Goal: Information Seeking & Learning: Learn about a topic

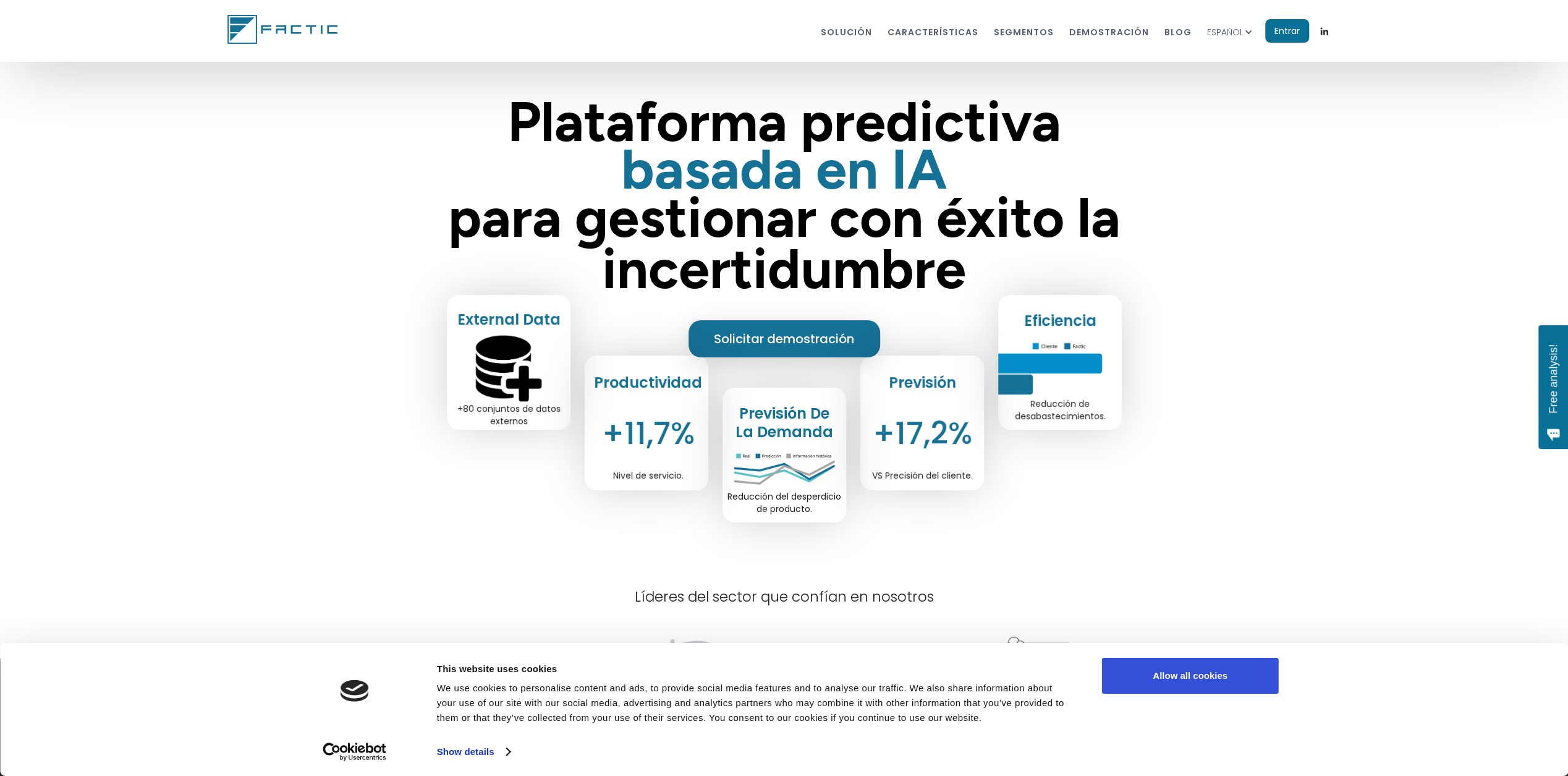
click at [1172, 667] on button "Allow all cookies" at bounding box center [1190, 676] width 177 height 36
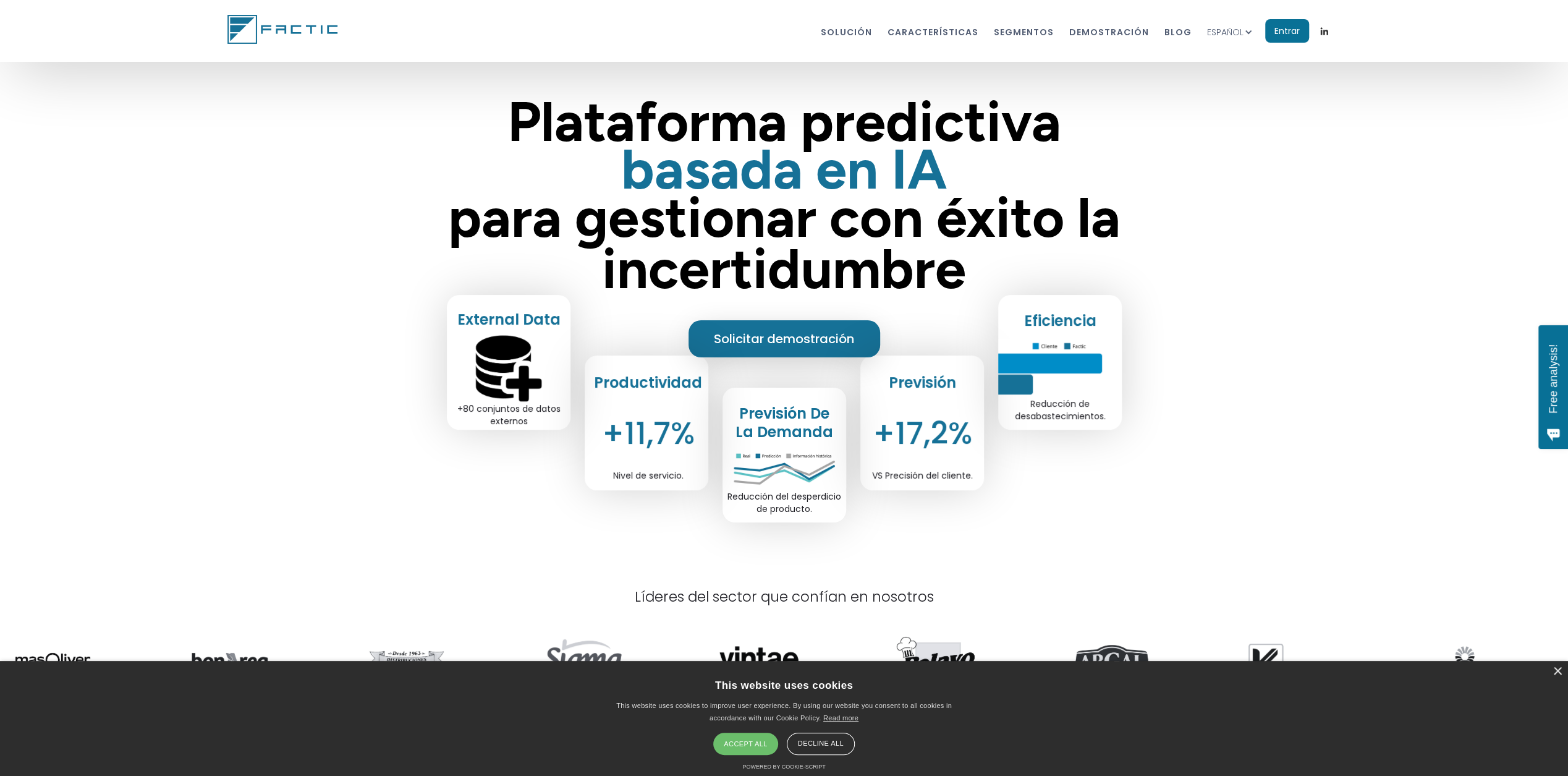
click at [740, 741] on div "Accept all" at bounding box center [746, 744] width 65 height 22
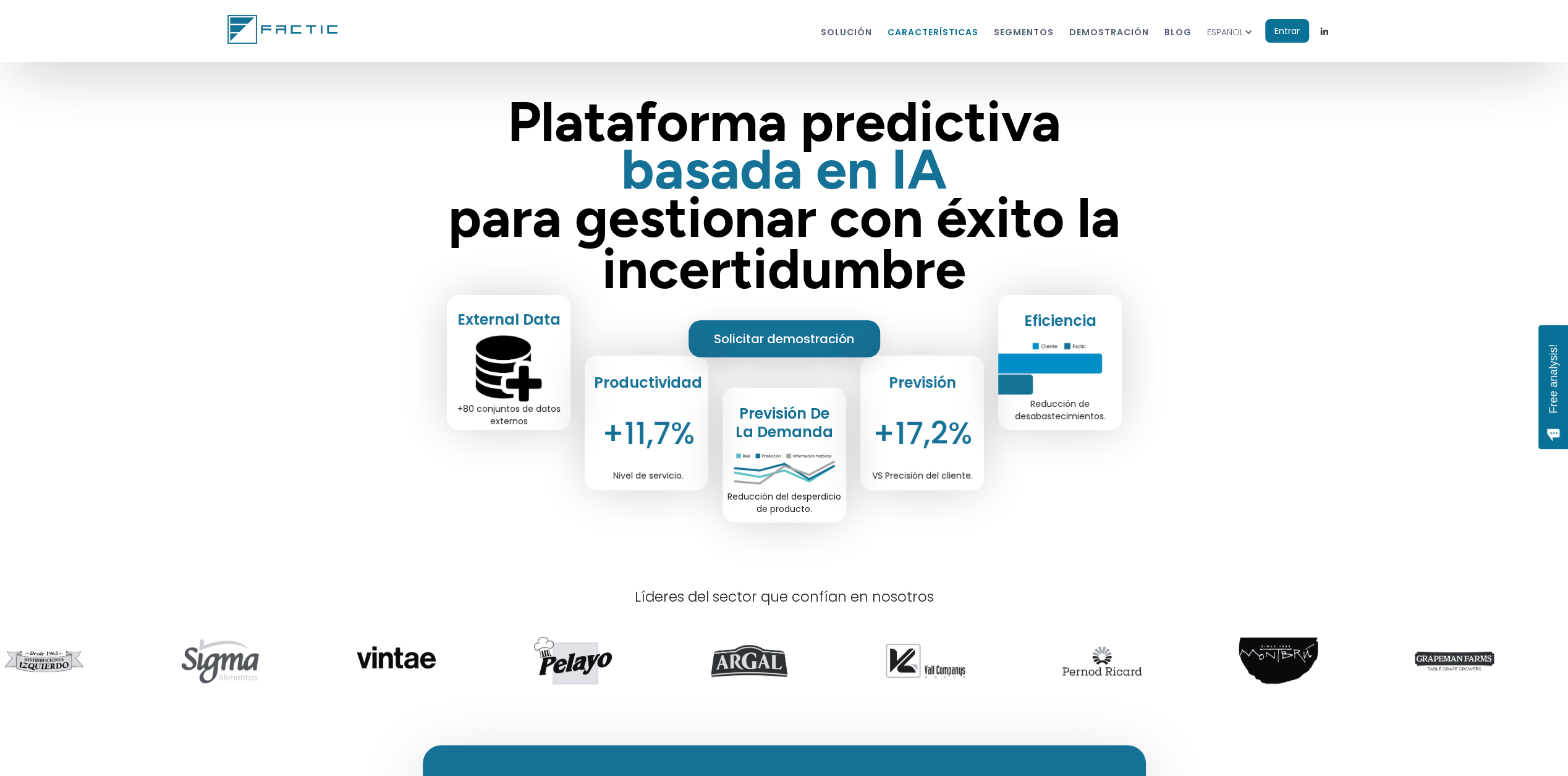
click at [941, 32] on link "características" at bounding box center [933, 32] width 91 height 23
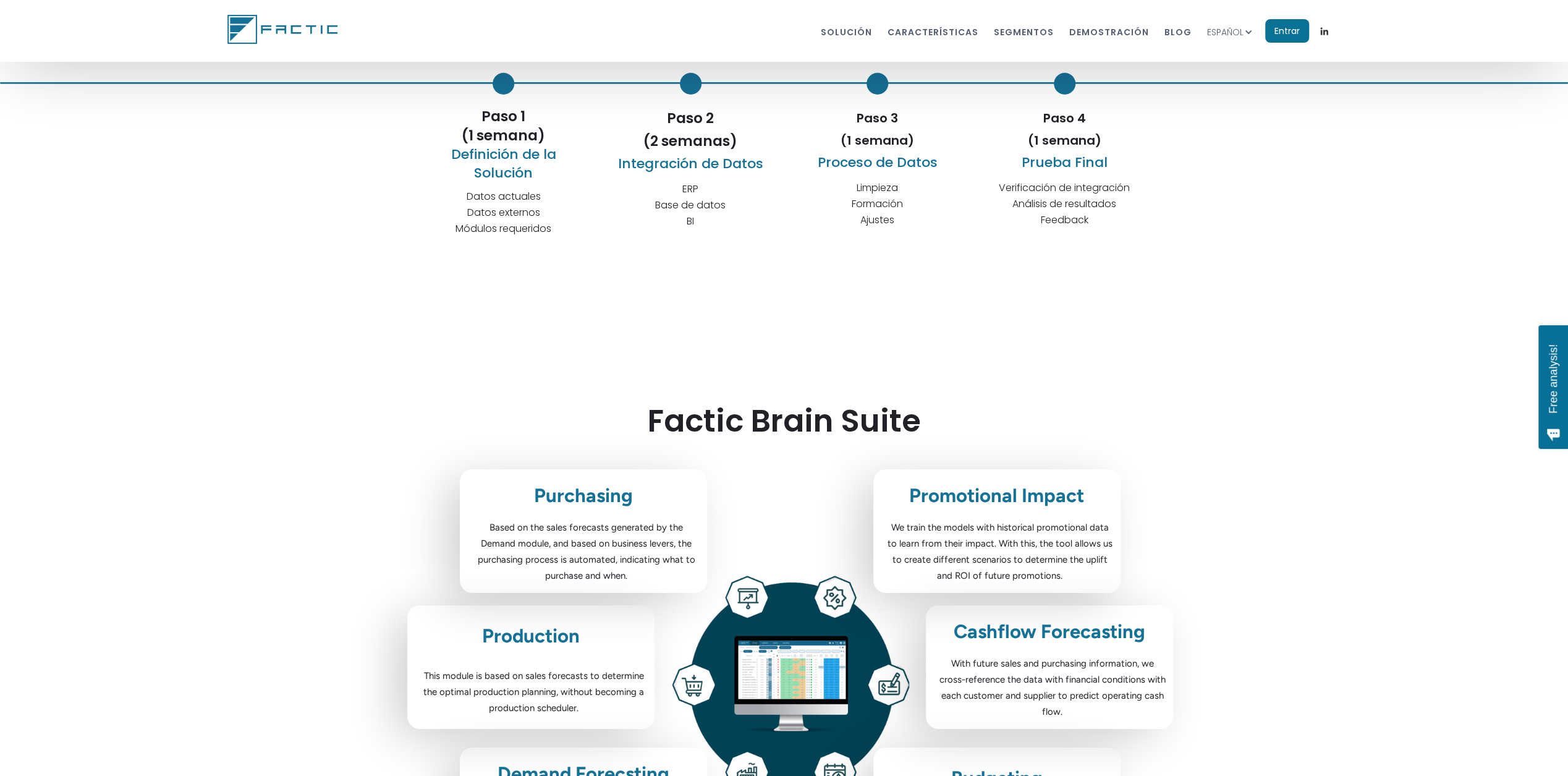
scroll to position [3645, 0]
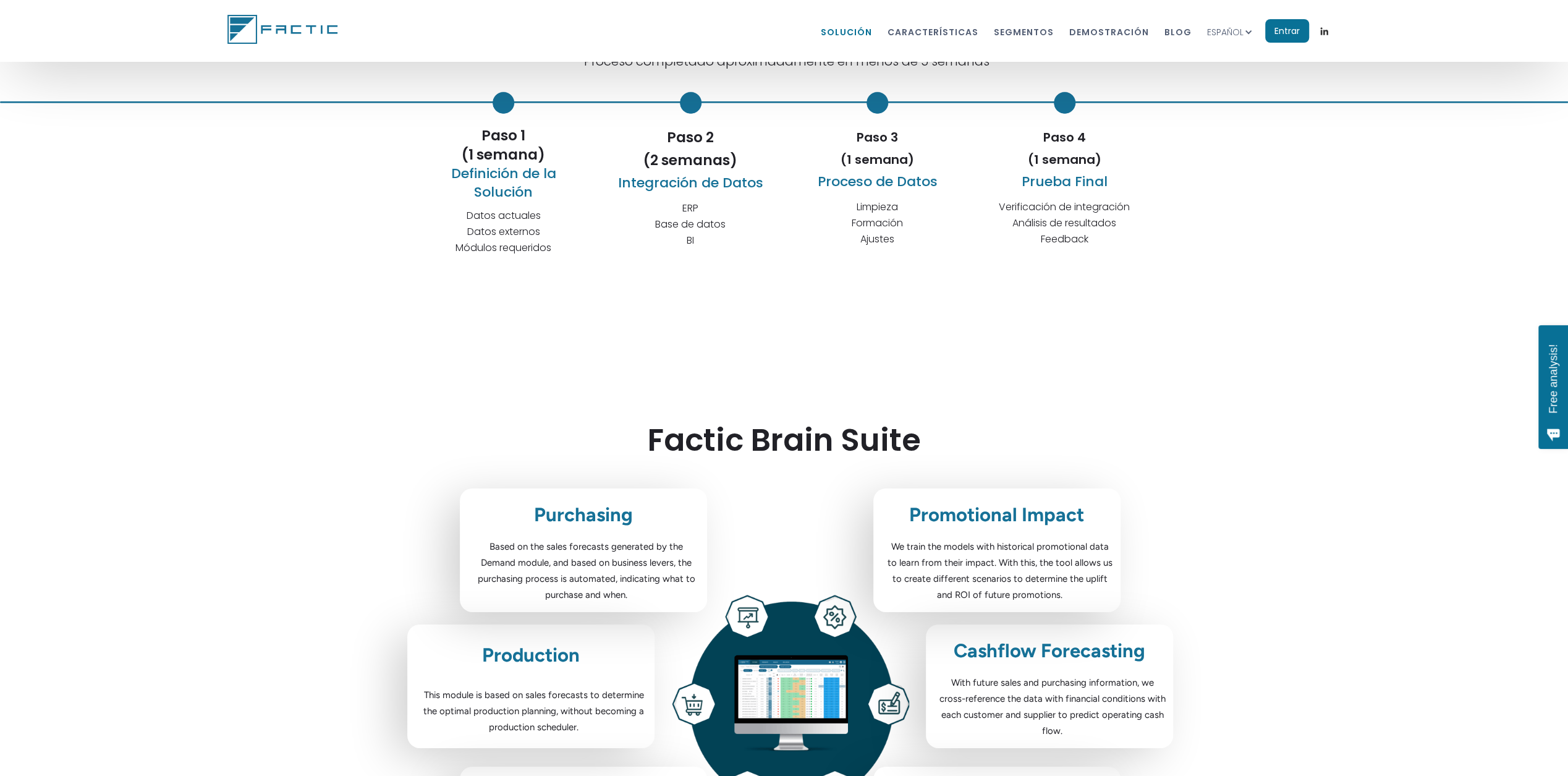
click at [869, 31] on link "Solución" at bounding box center [846, 32] width 51 height 23
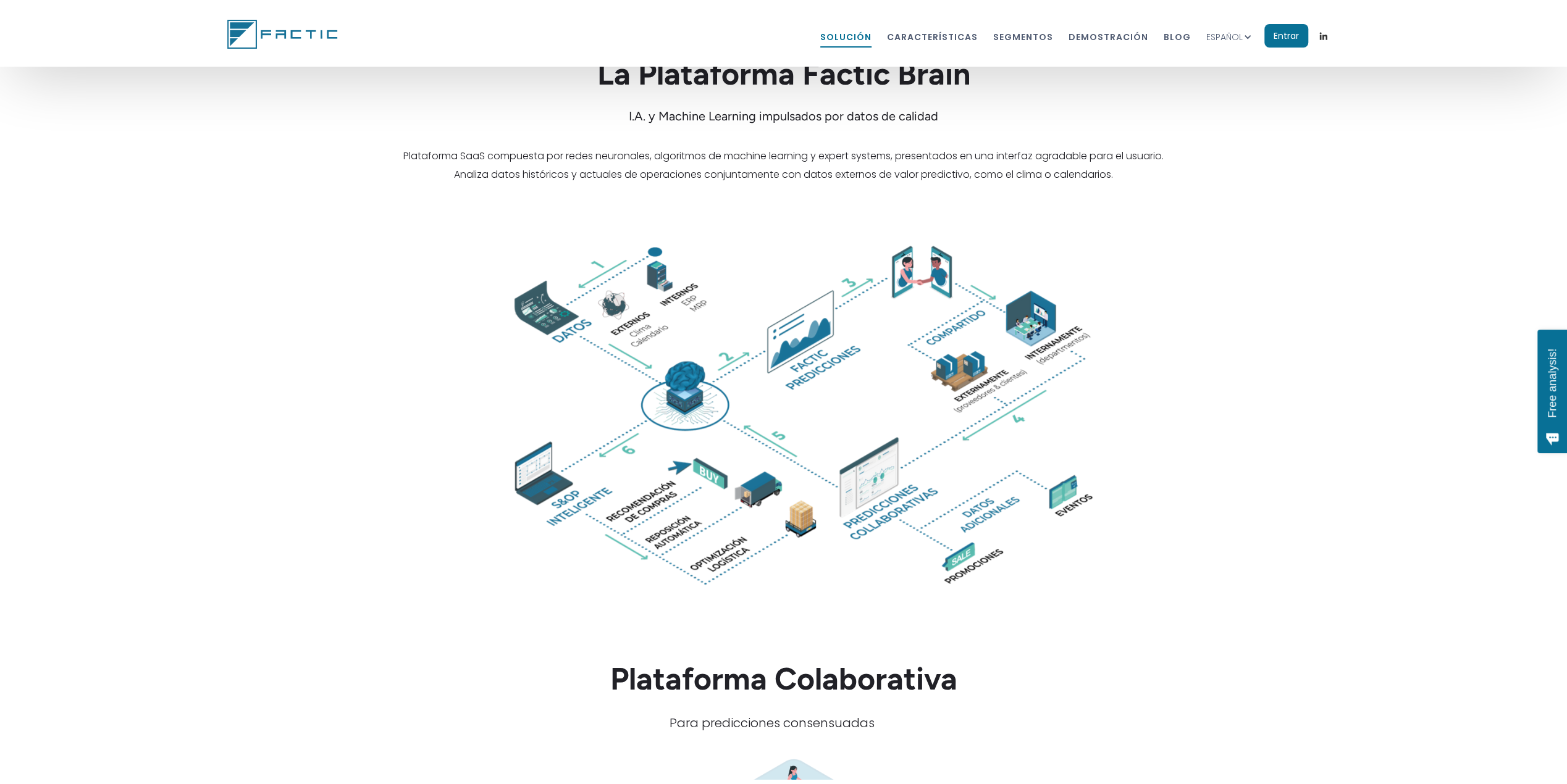
scroll to position [1918, 0]
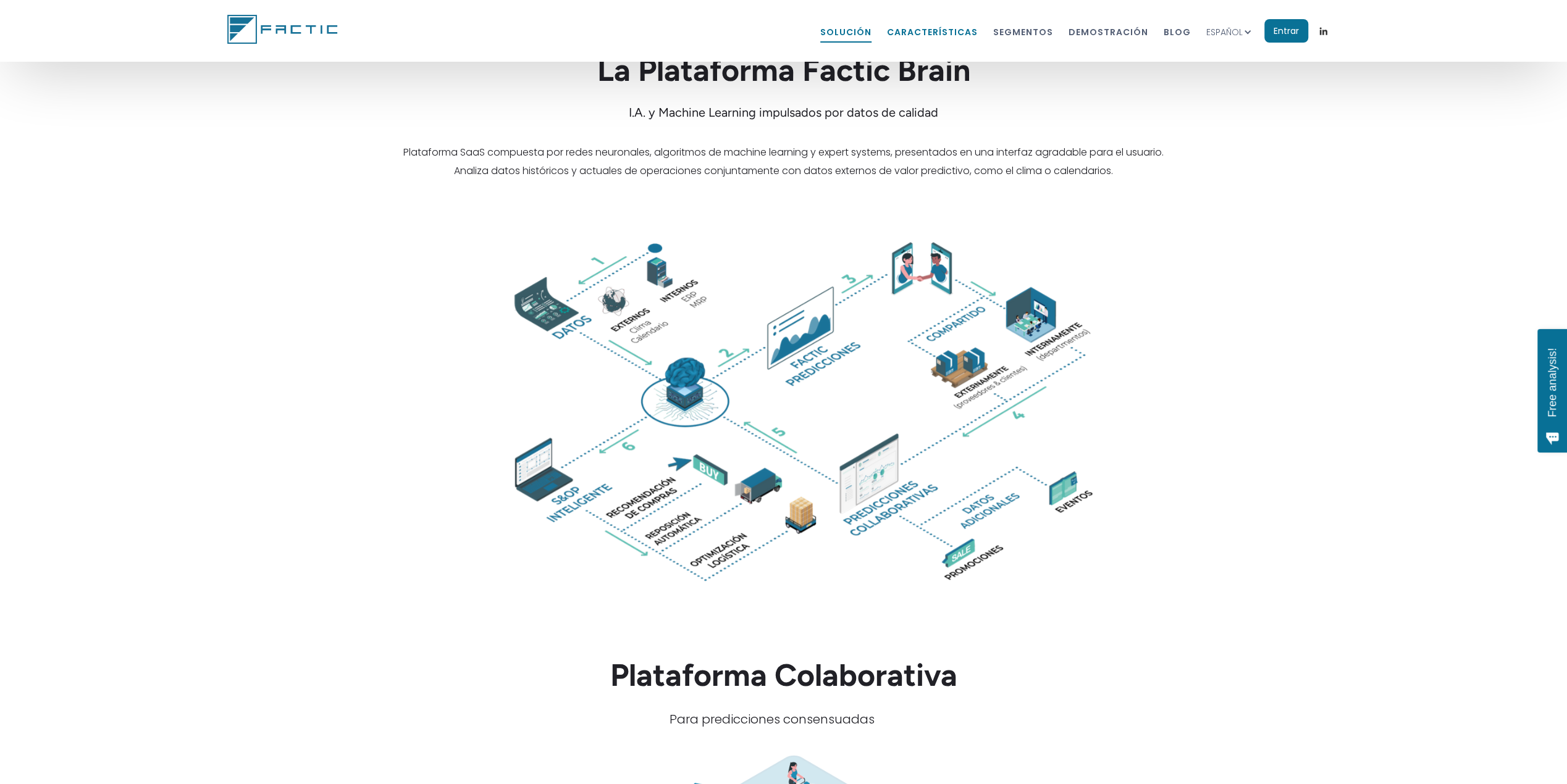
click at [919, 34] on link "características" at bounding box center [933, 31] width 91 height 23
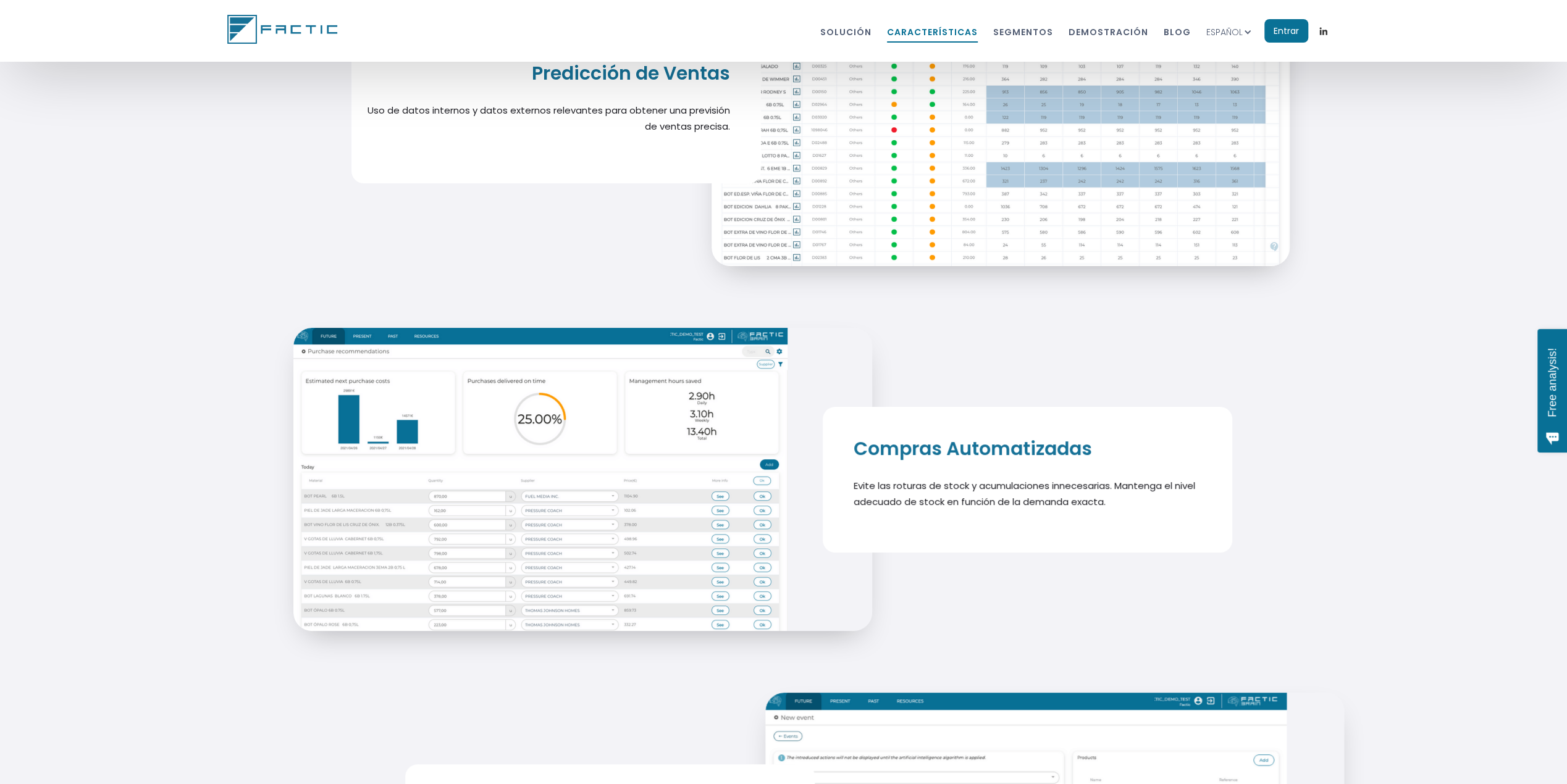
scroll to position [4822, 0]
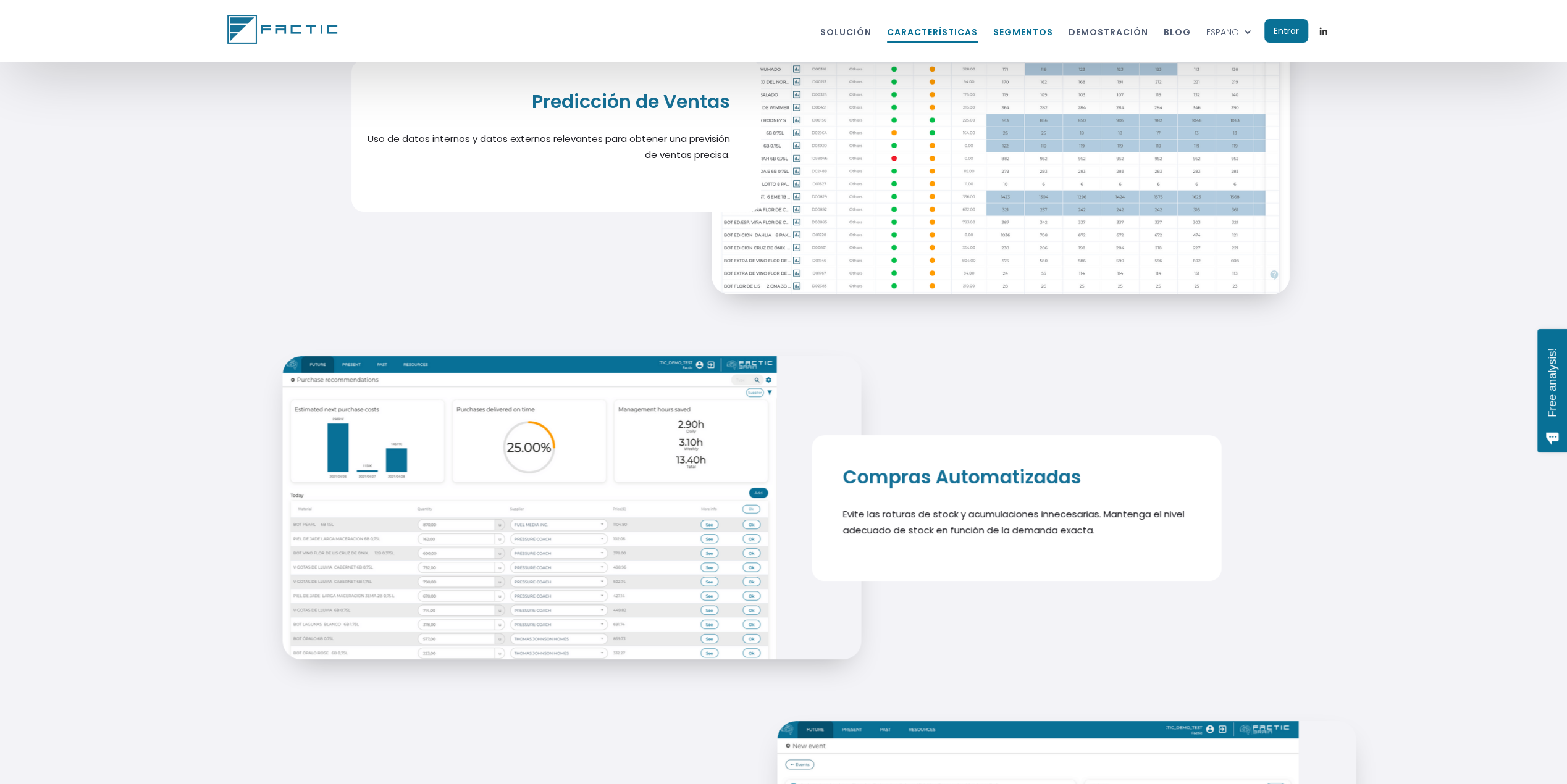
click at [1044, 29] on link "segmentos" at bounding box center [1023, 31] width 60 height 23
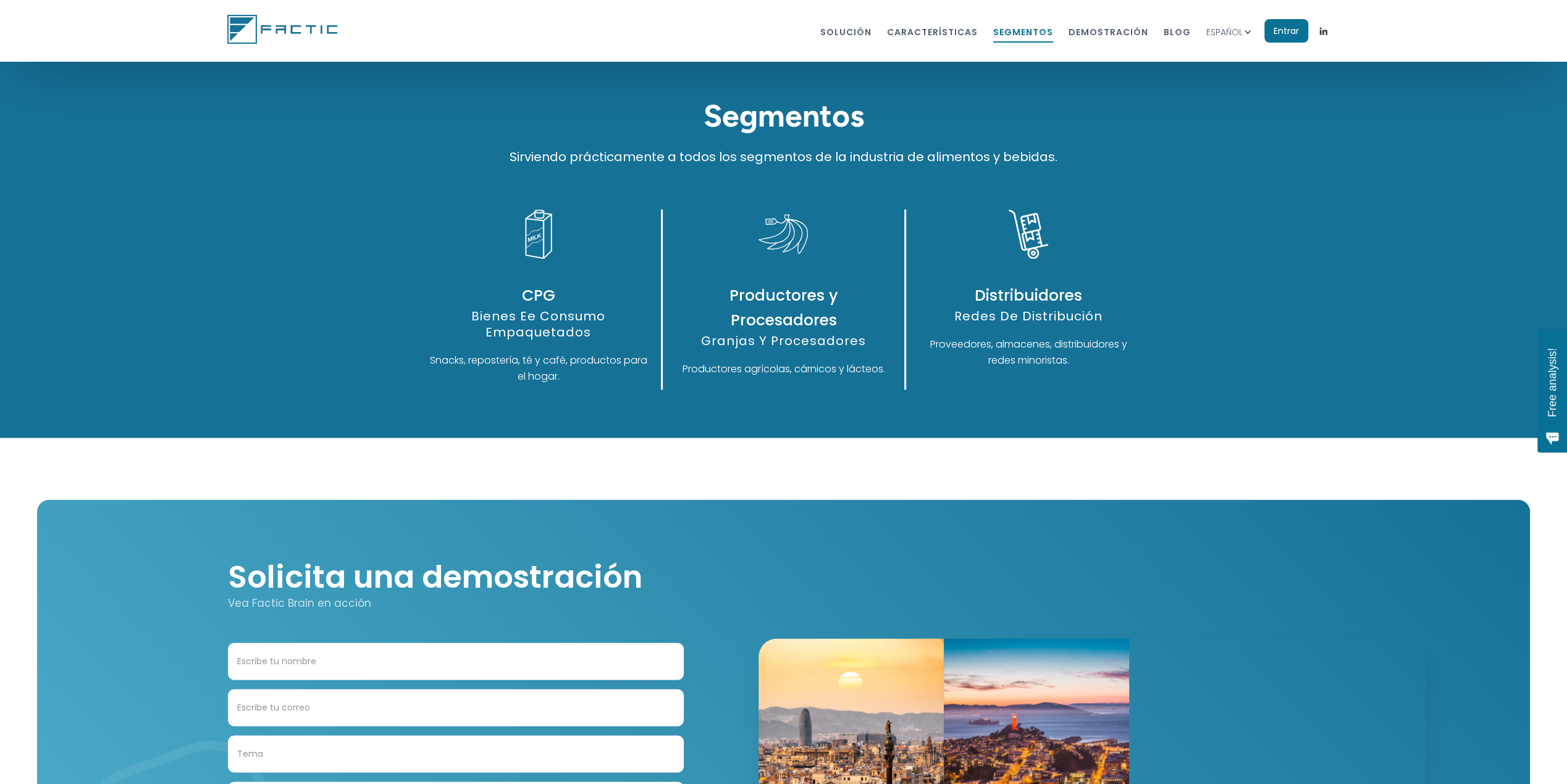
scroll to position [6290, 0]
click at [1096, 29] on link "dEMOstración" at bounding box center [1108, 31] width 80 height 23
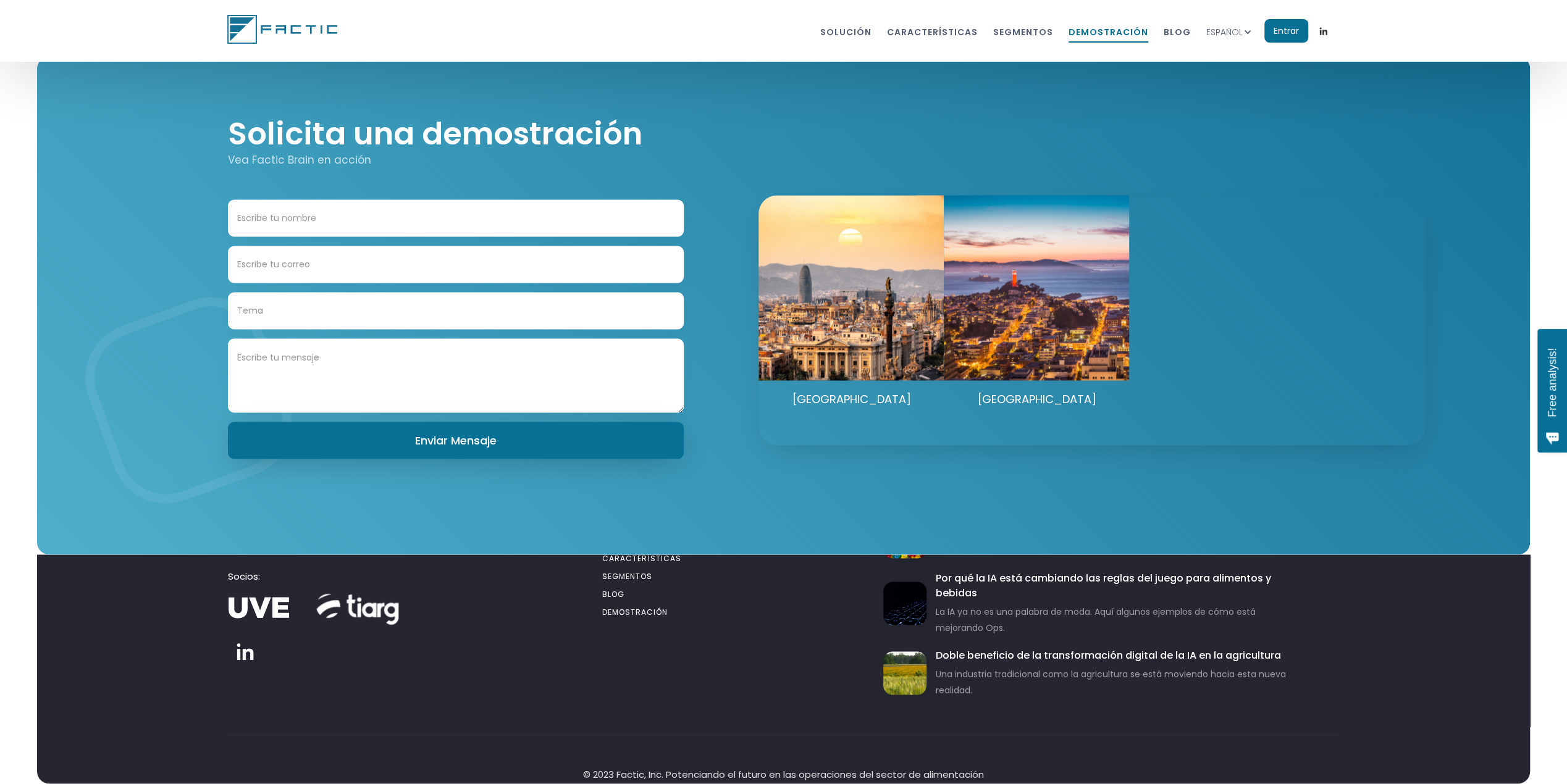
scroll to position [6734, 0]
click at [1188, 29] on link "BLOG" at bounding box center [1177, 31] width 27 height 23
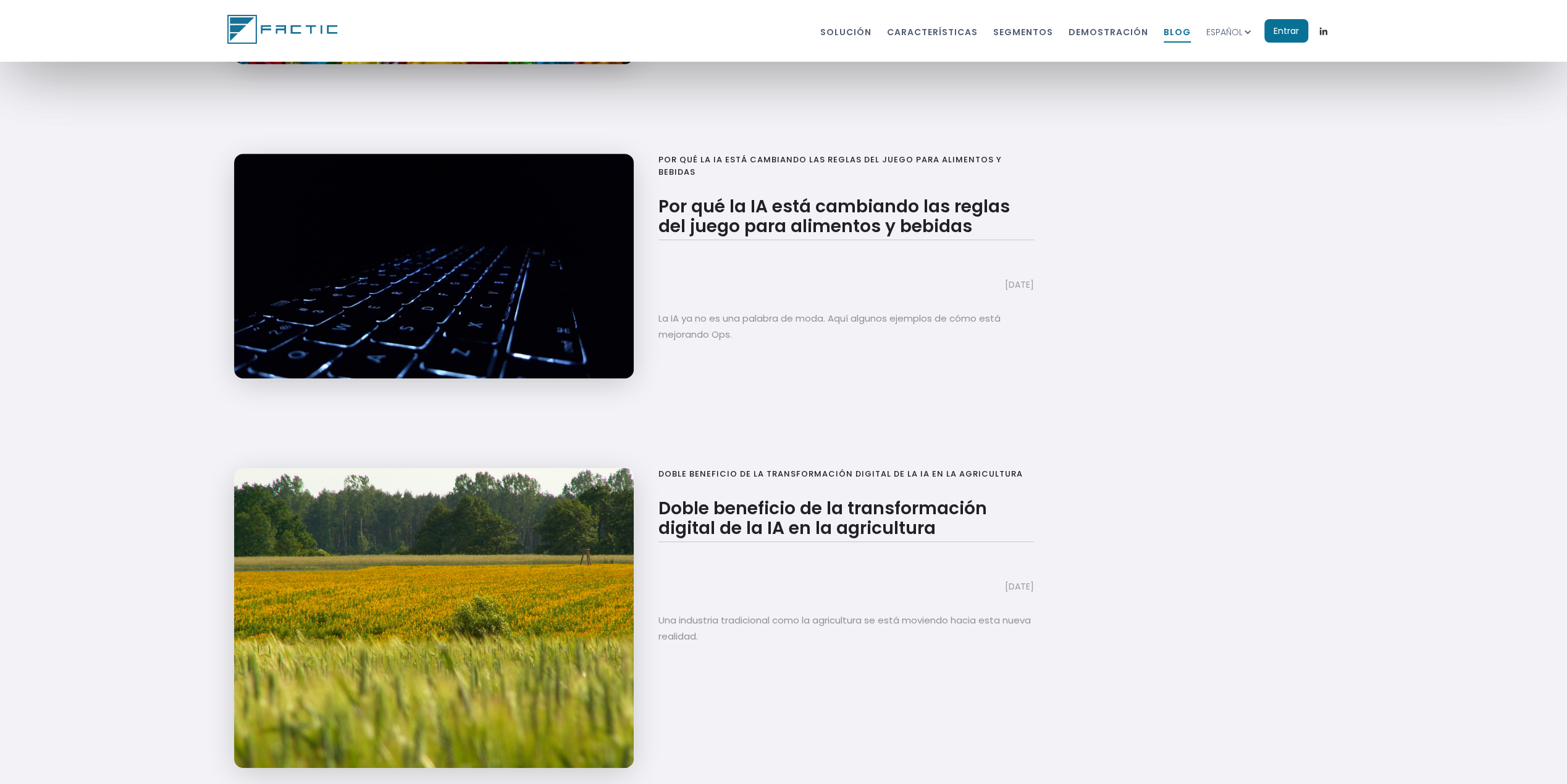
scroll to position [320, 0]
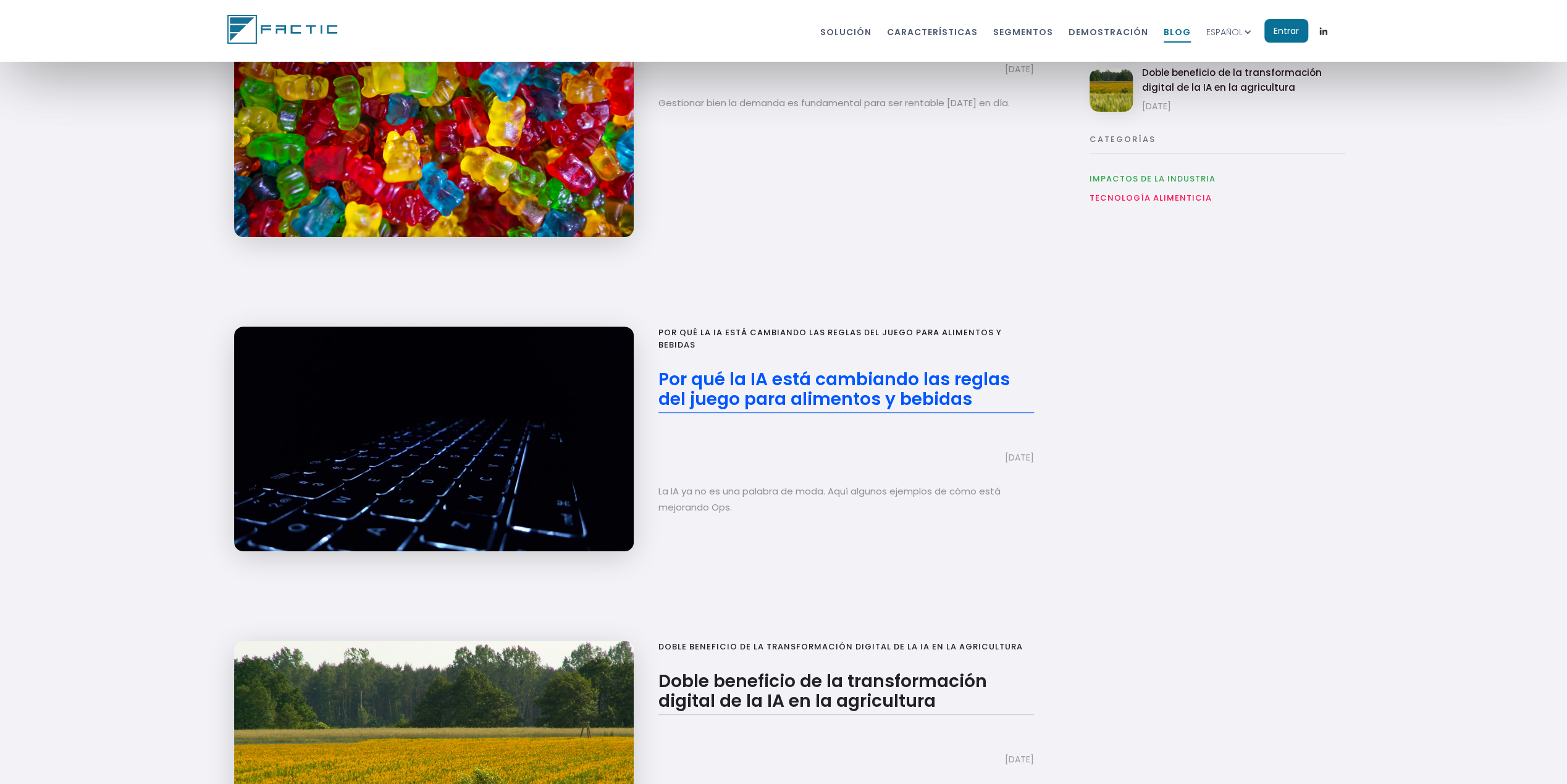
click at [822, 378] on h2 "Por qué la IA está cambiando las reglas del juego para alimentos y bebidas" at bounding box center [846, 392] width 375 height 43
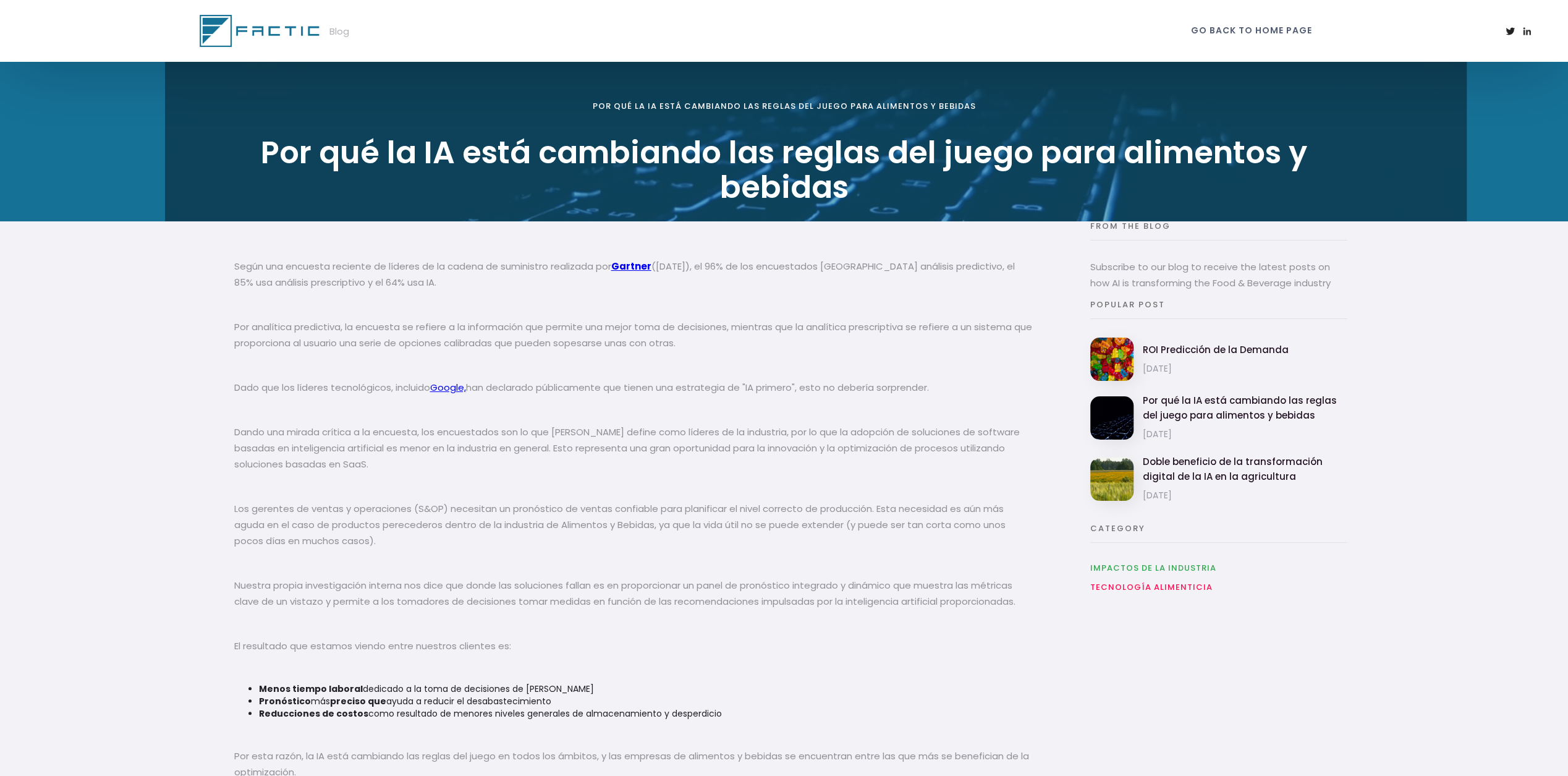
click at [1159, 582] on link "Tecnología alimenticia" at bounding box center [1152, 587] width 123 height 12
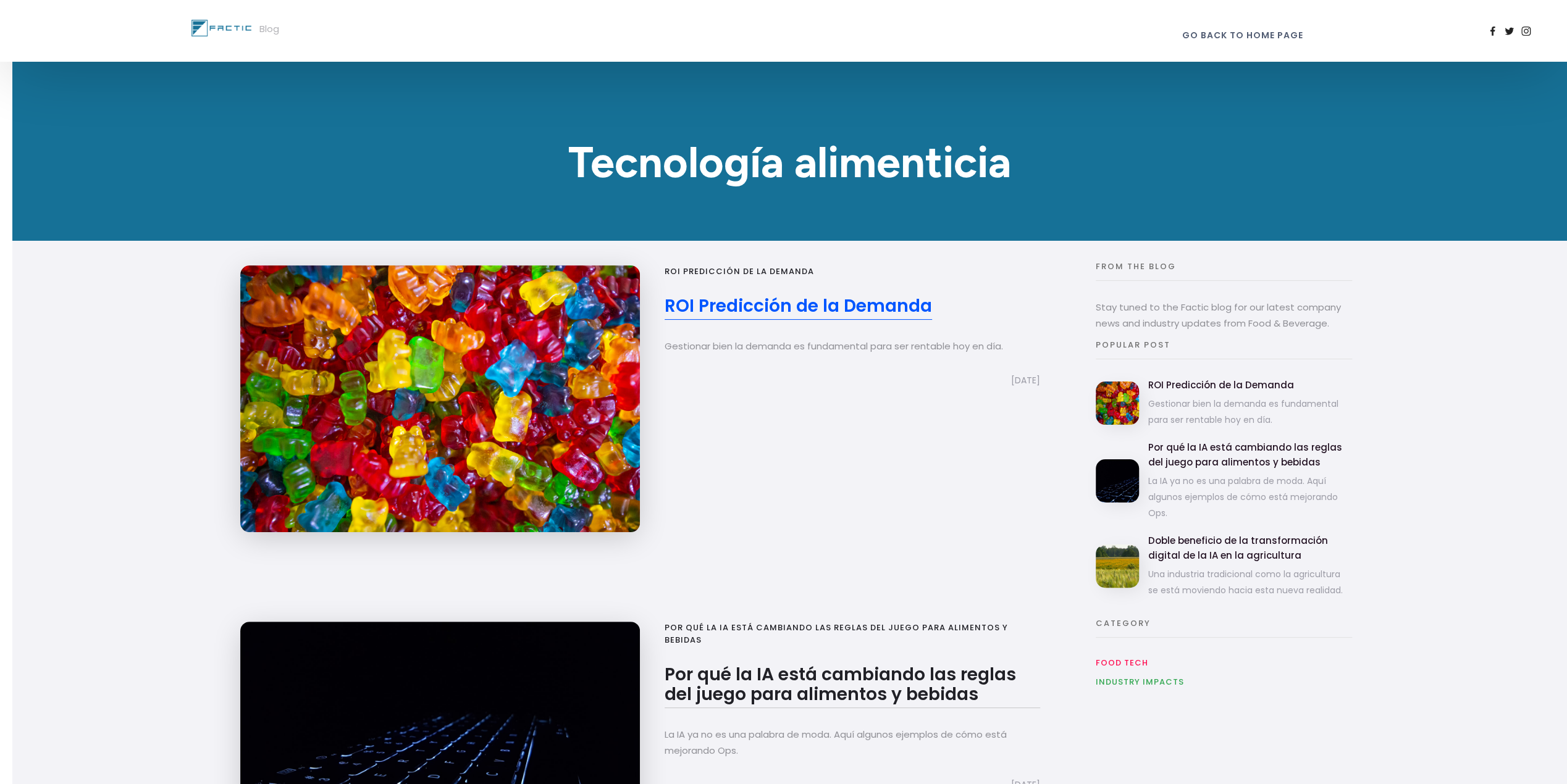
click at [883, 305] on h2 "ROI Predicción de la Demanda" at bounding box center [798, 308] width 268 height 23
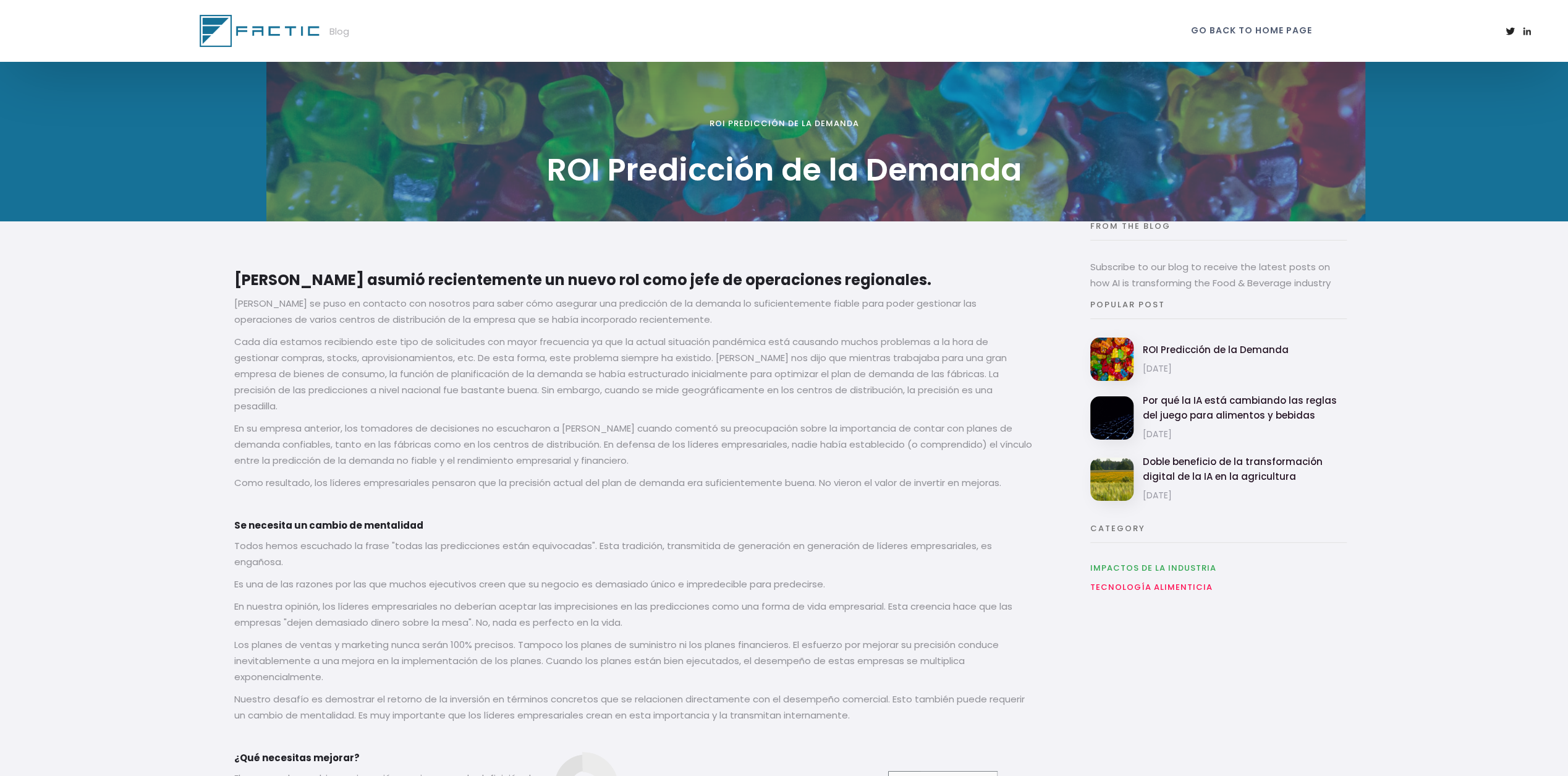
click at [287, 28] on img at bounding box center [261, 31] width 123 height 32
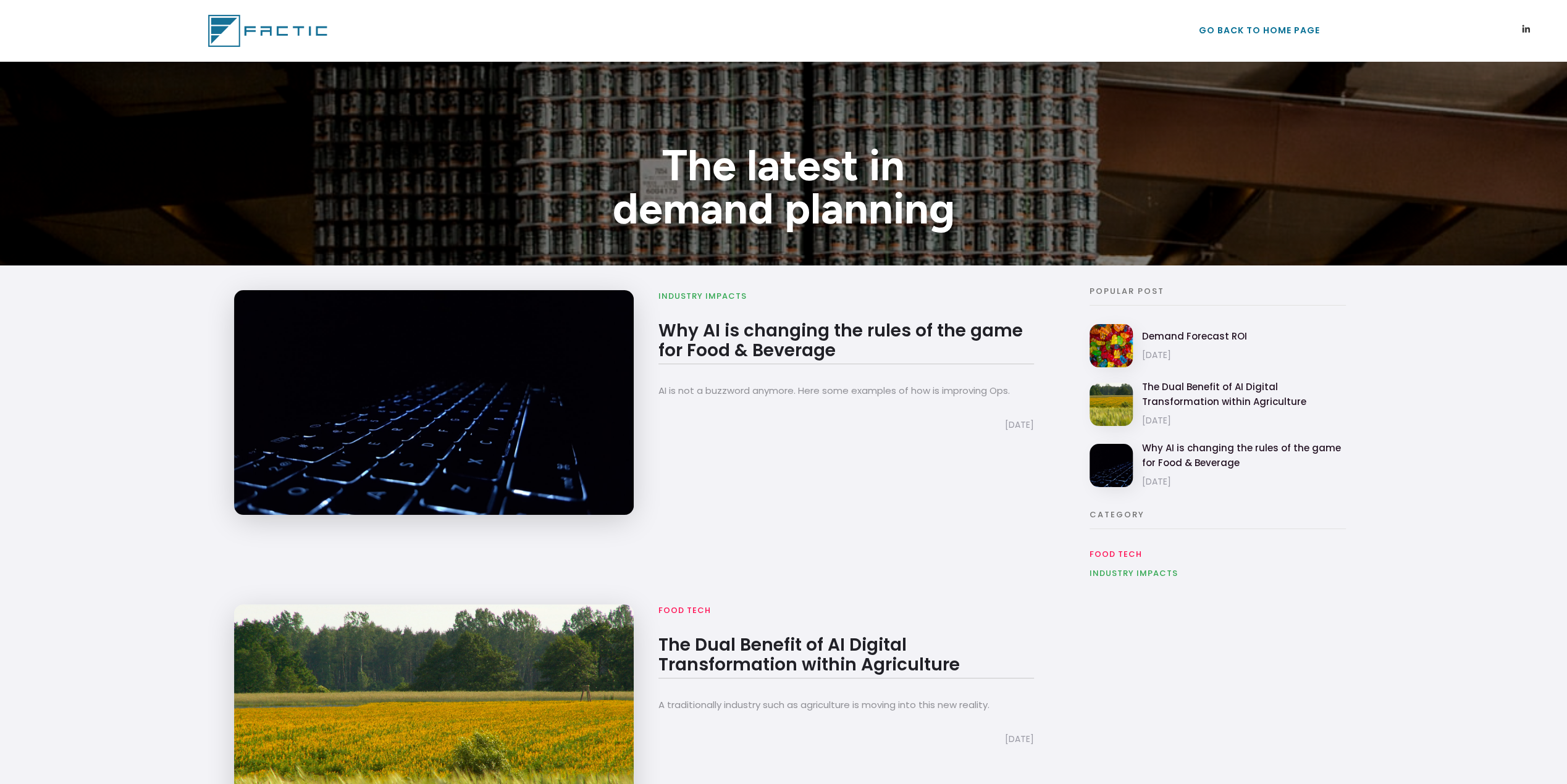
click at [1287, 25] on link "go back to home page" at bounding box center [1260, 26] width 121 height 23
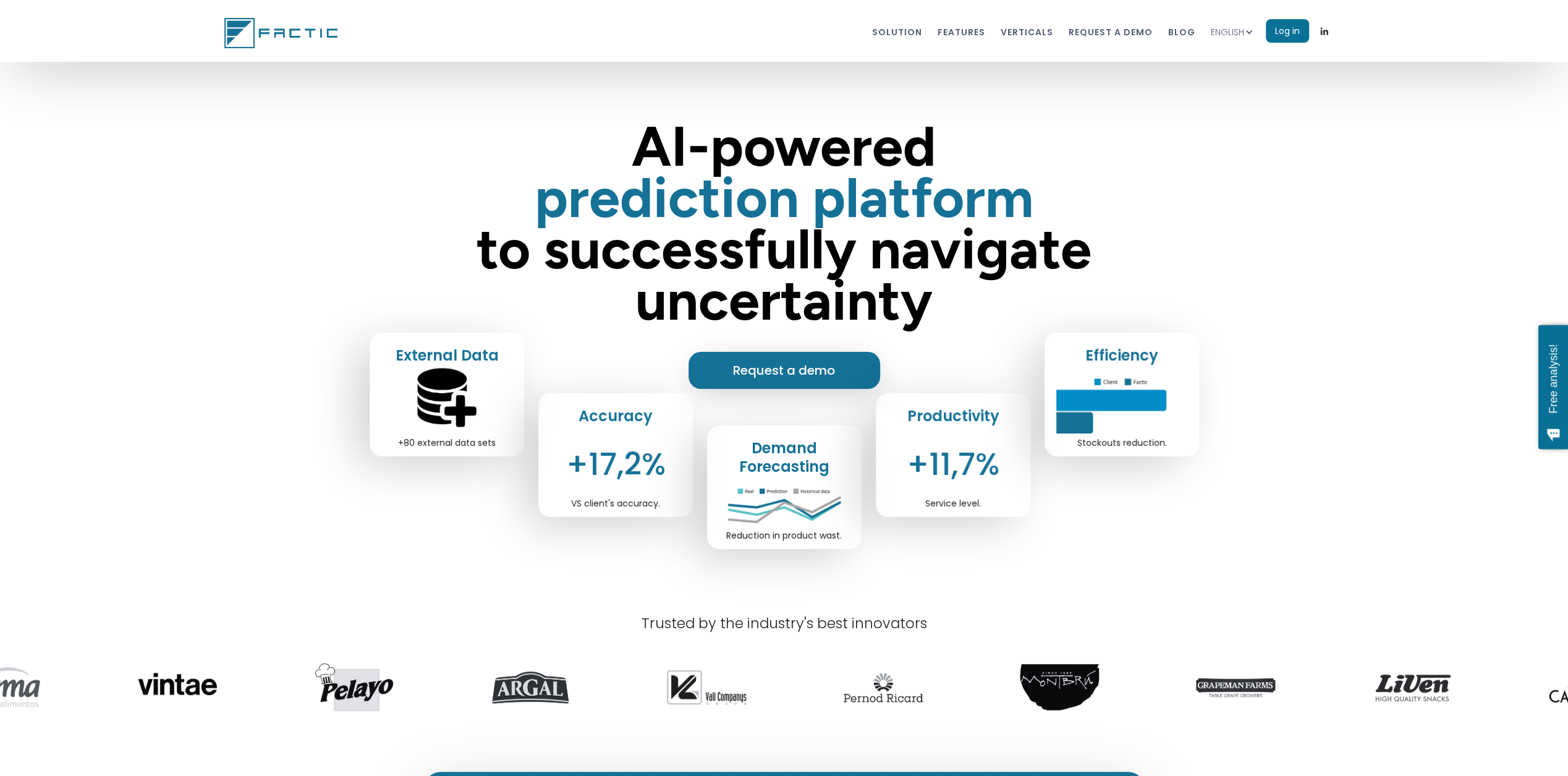
click at [1555, 386] on span "Free analysis!" at bounding box center [1553, 378] width 12 height 82
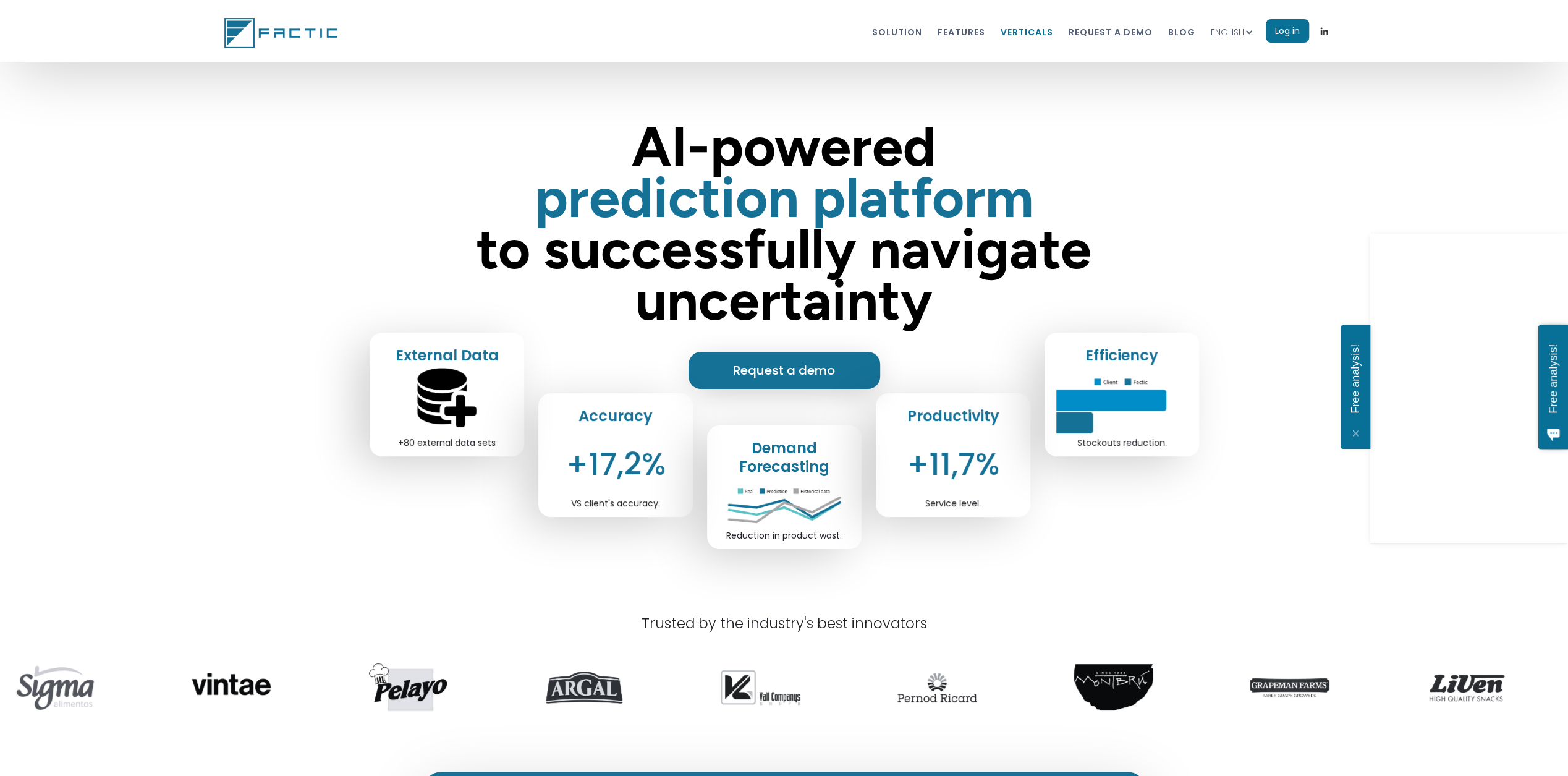
click at [1028, 36] on link "VERTICALS" at bounding box center [1026, 32] width 52 height 23
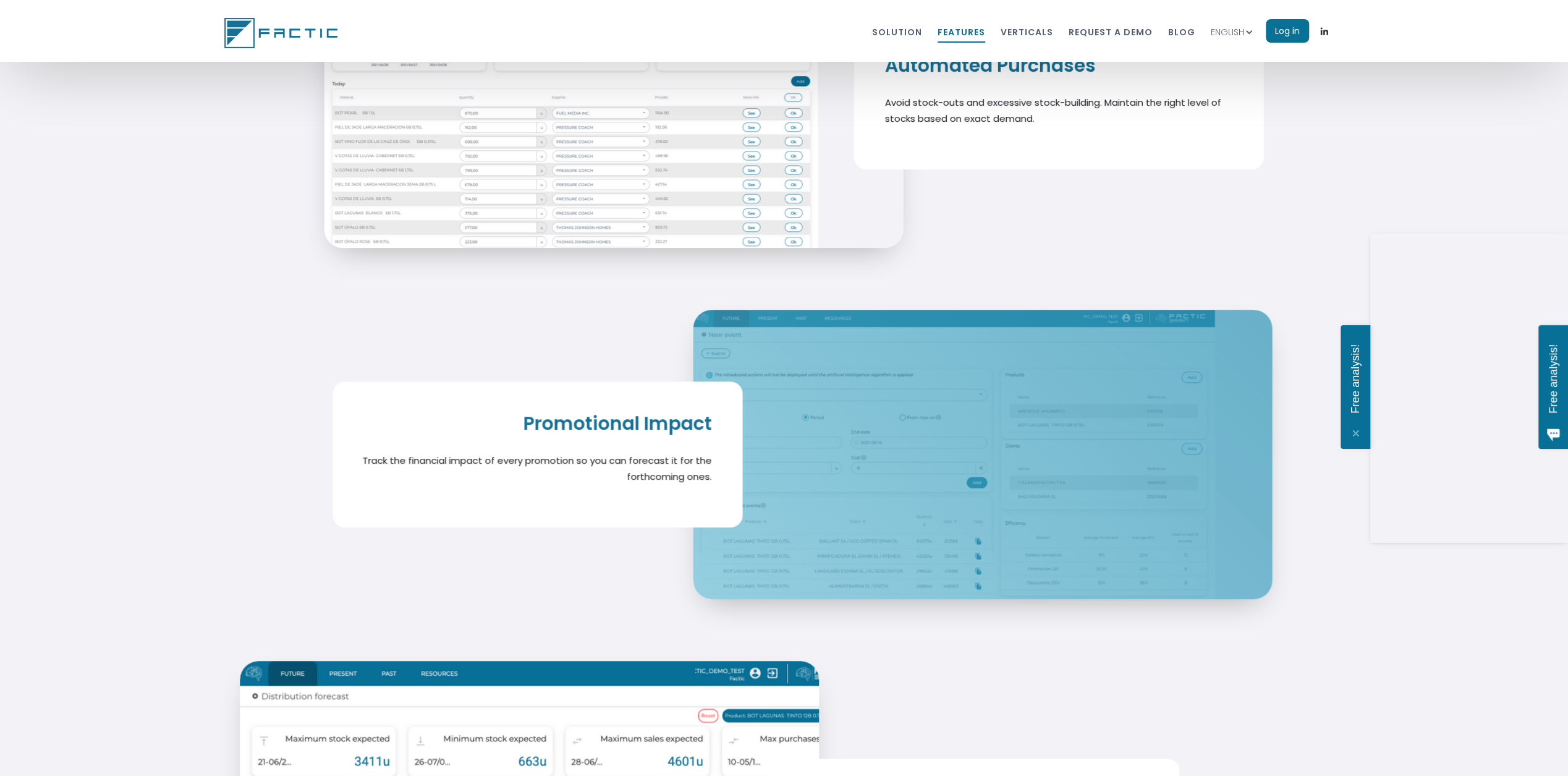
scroll to position [5164, 0]
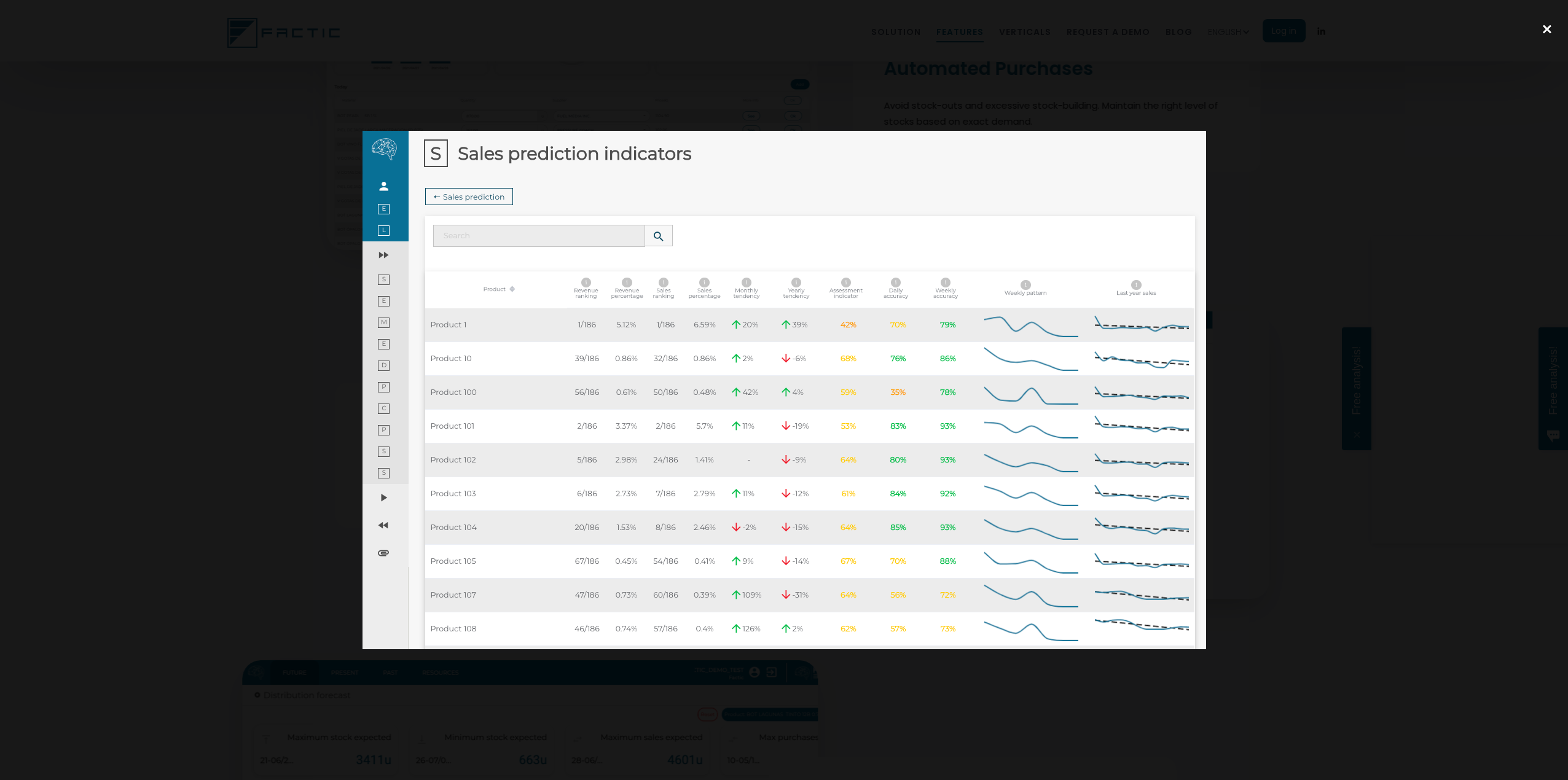
click at [1551, 29] on div "close lightbox" at bounding box center [1547, 29] width 42 height 27
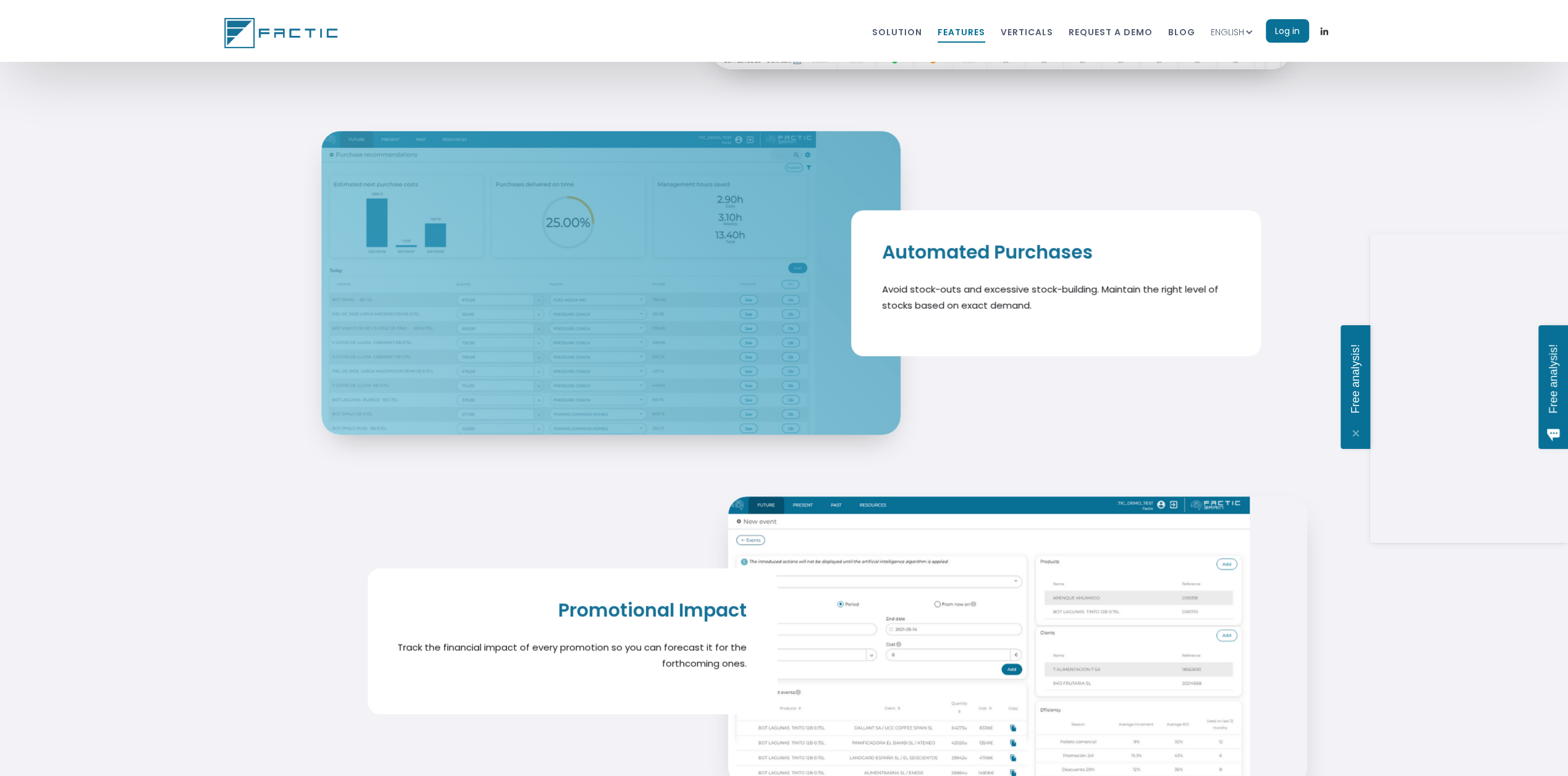
scroll to position [4916, 0]
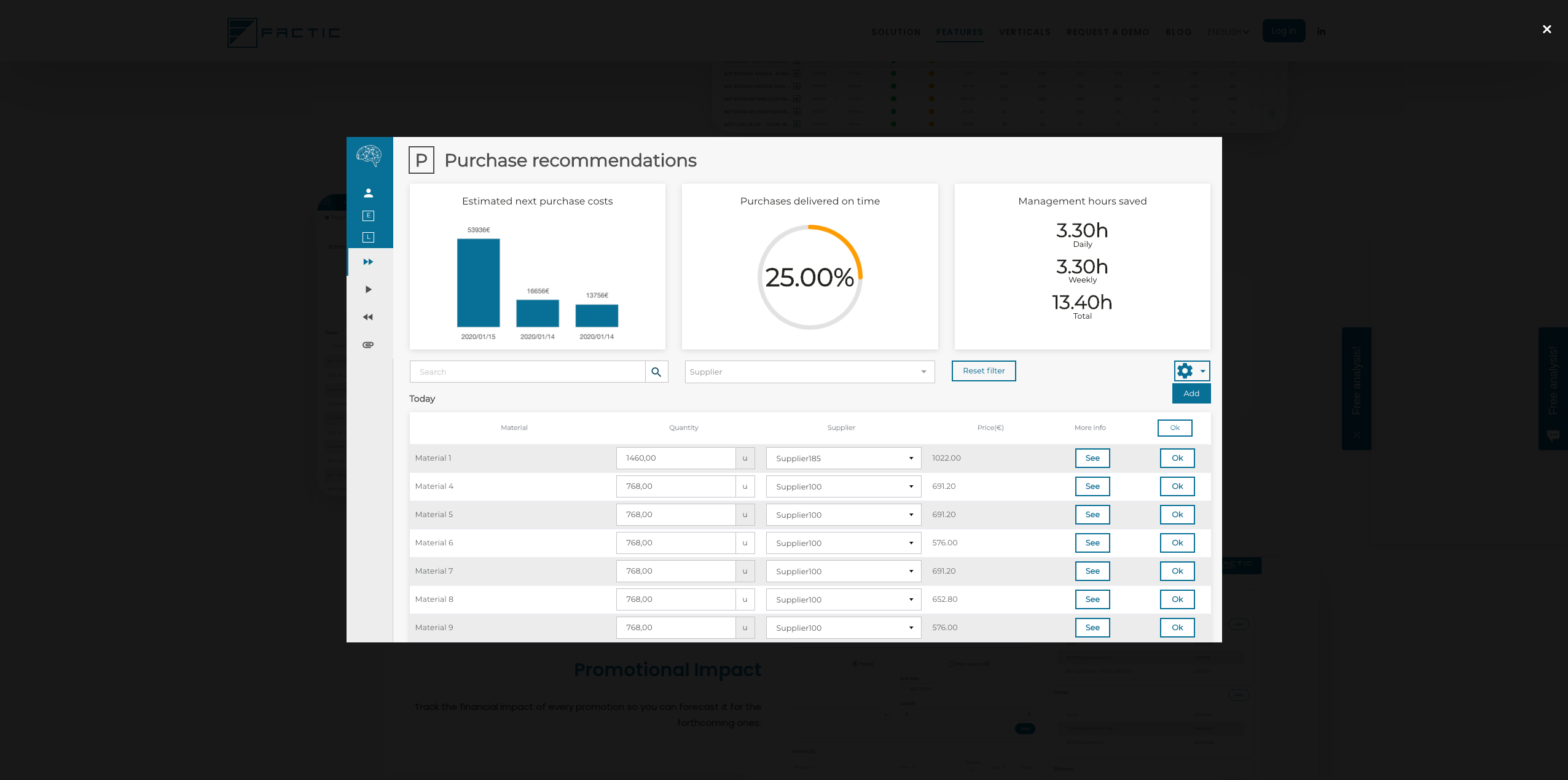
click at [1555, 28] on div "close lightbox" at bounding box center [1547, 29] width 42 height 27
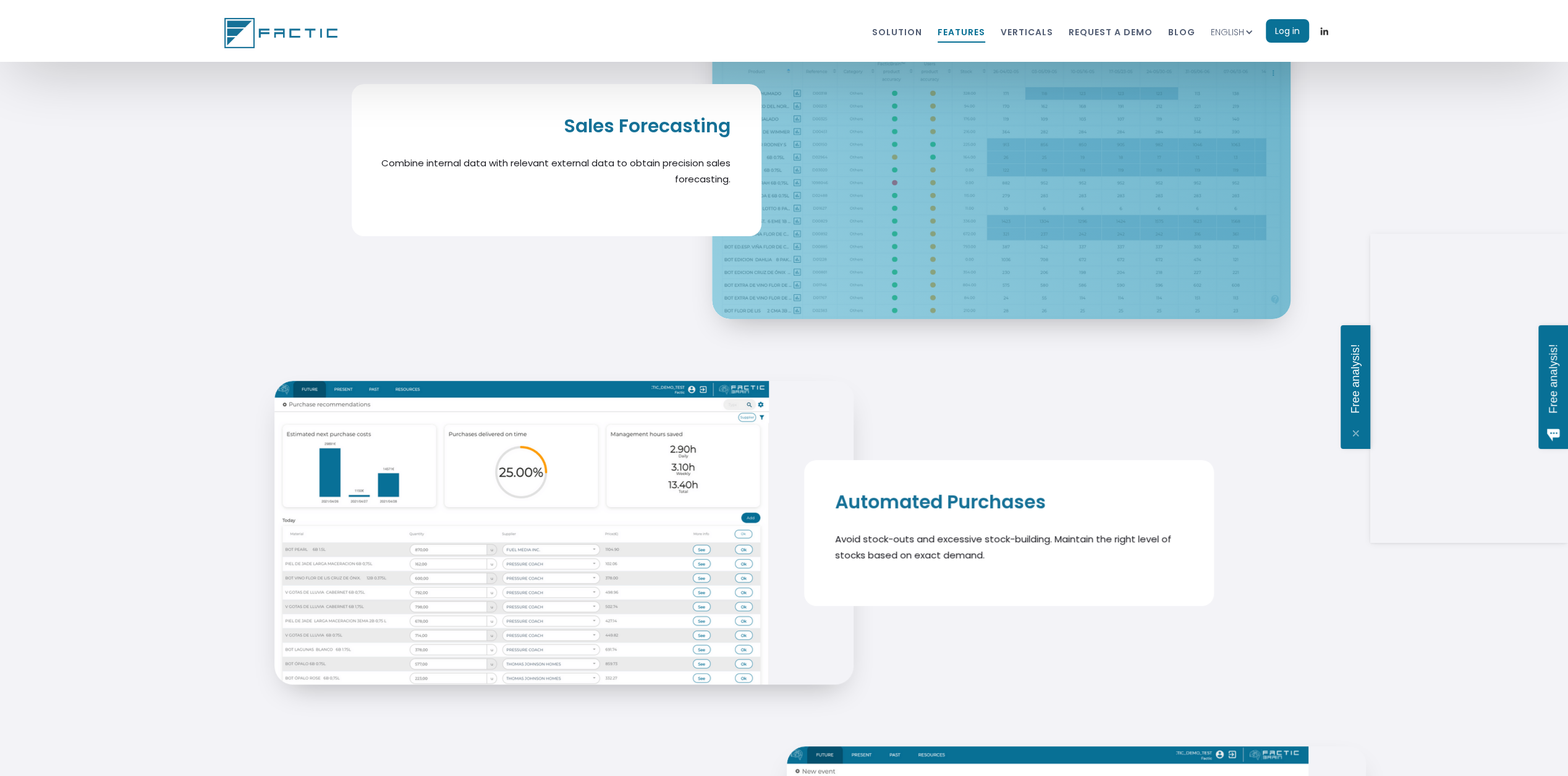
scroll to position [4608, 0]
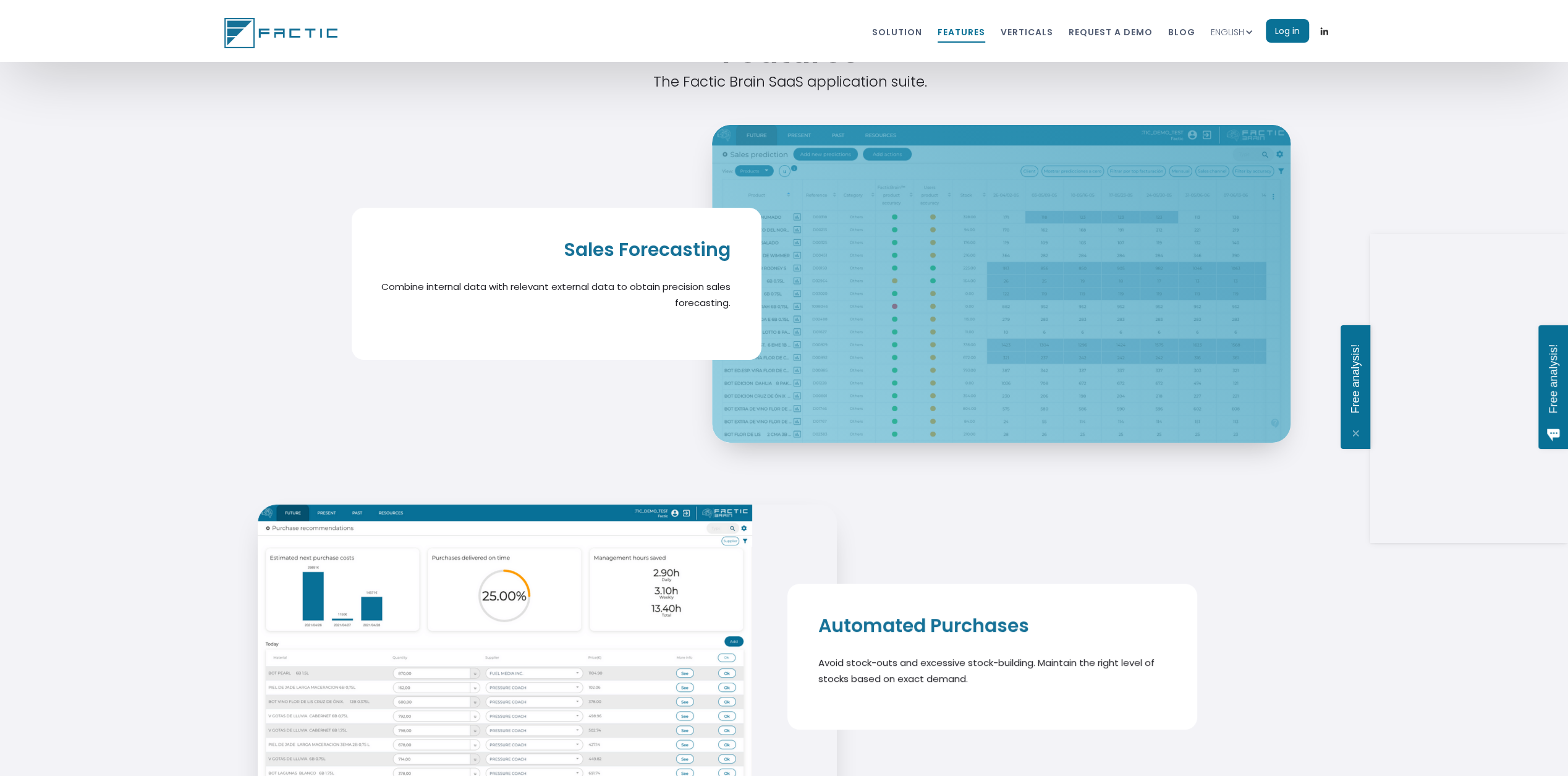
drag, startPoint x: 983, startPoint y: 215, endPoint x: 986, endPoint y: 223, distance: 8.5
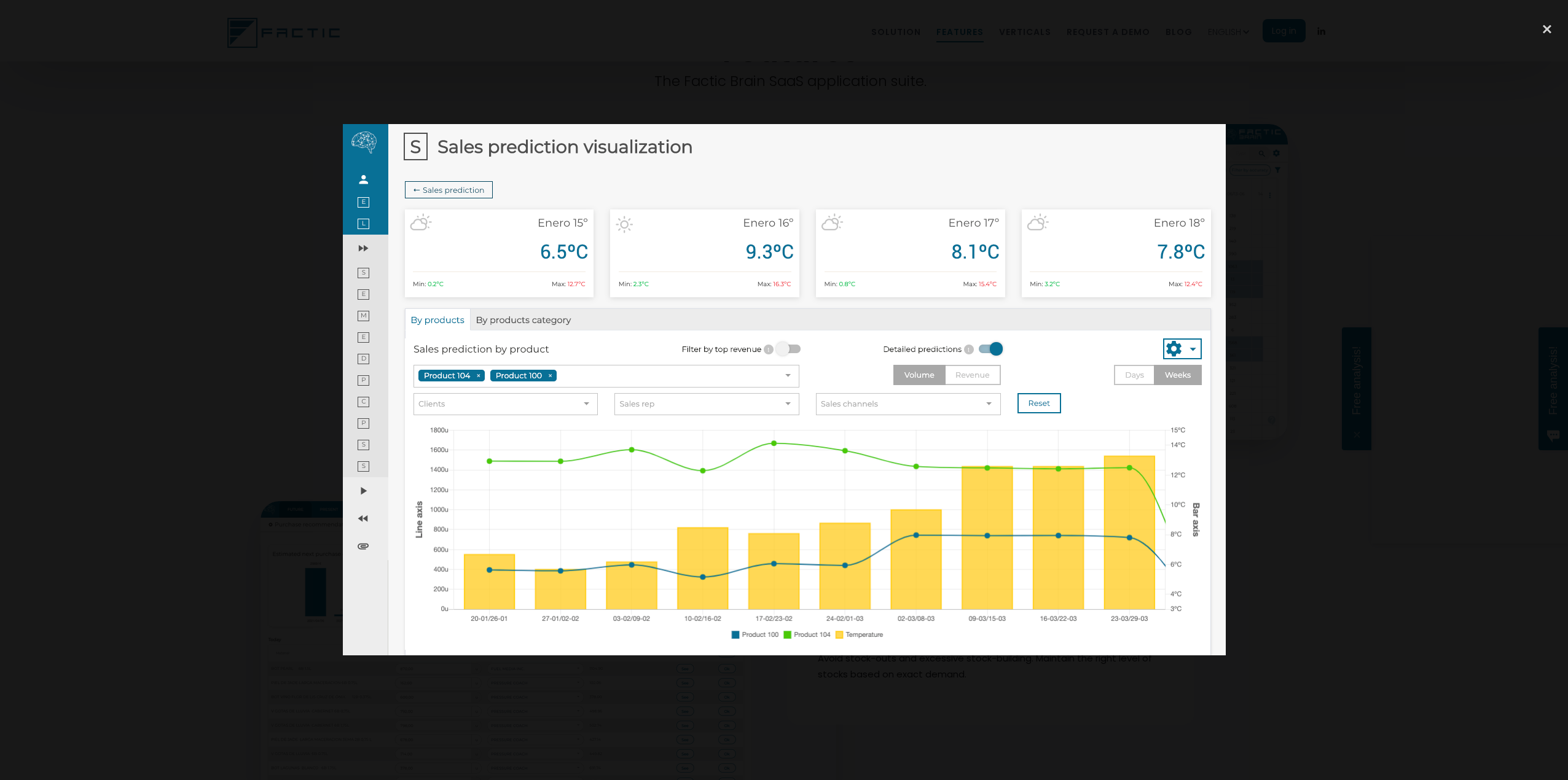
click at [311, 58] on div at bounding box center [784, 390] width 1568 height 749
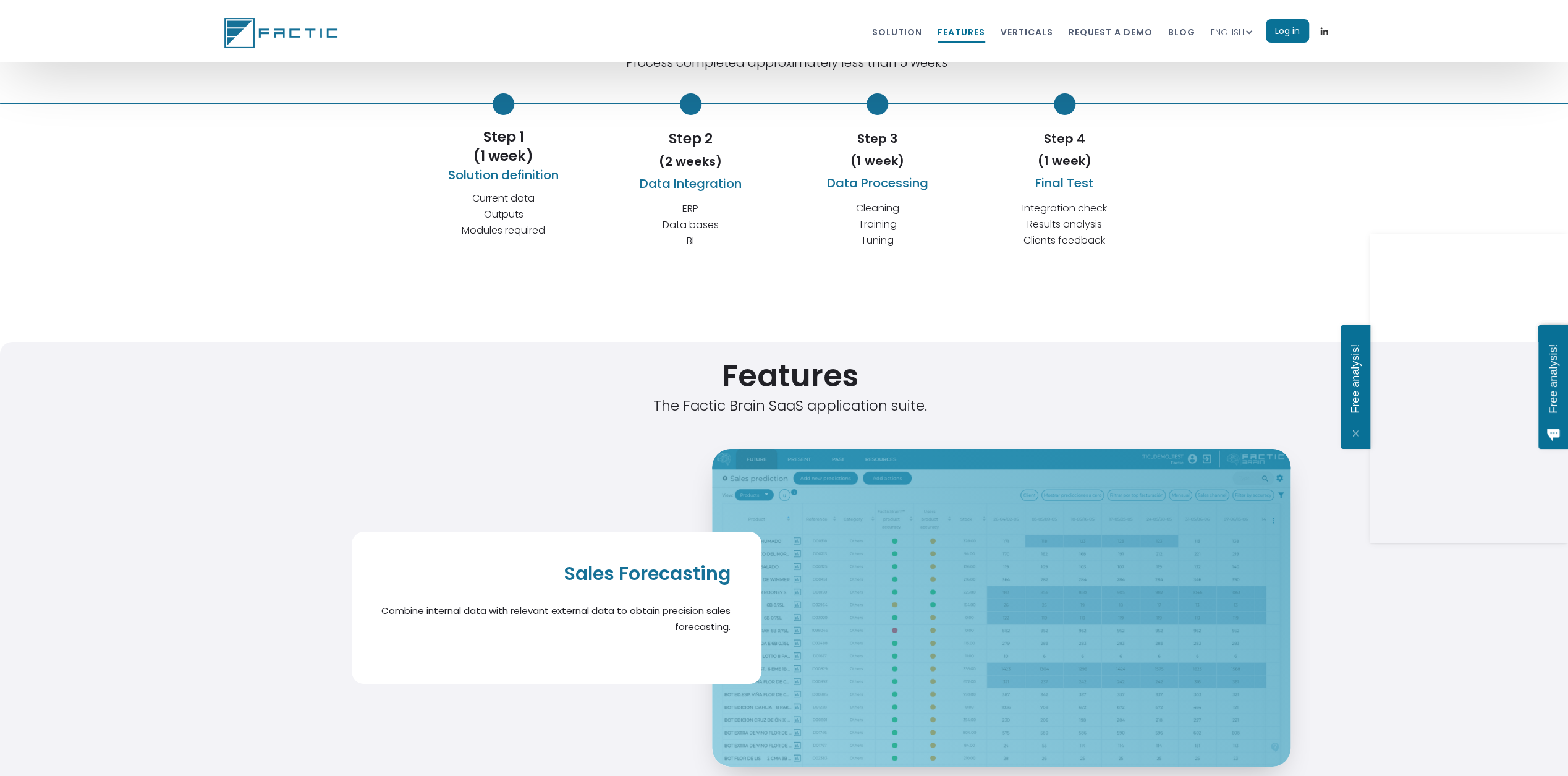
scroll to position [4236, 0]
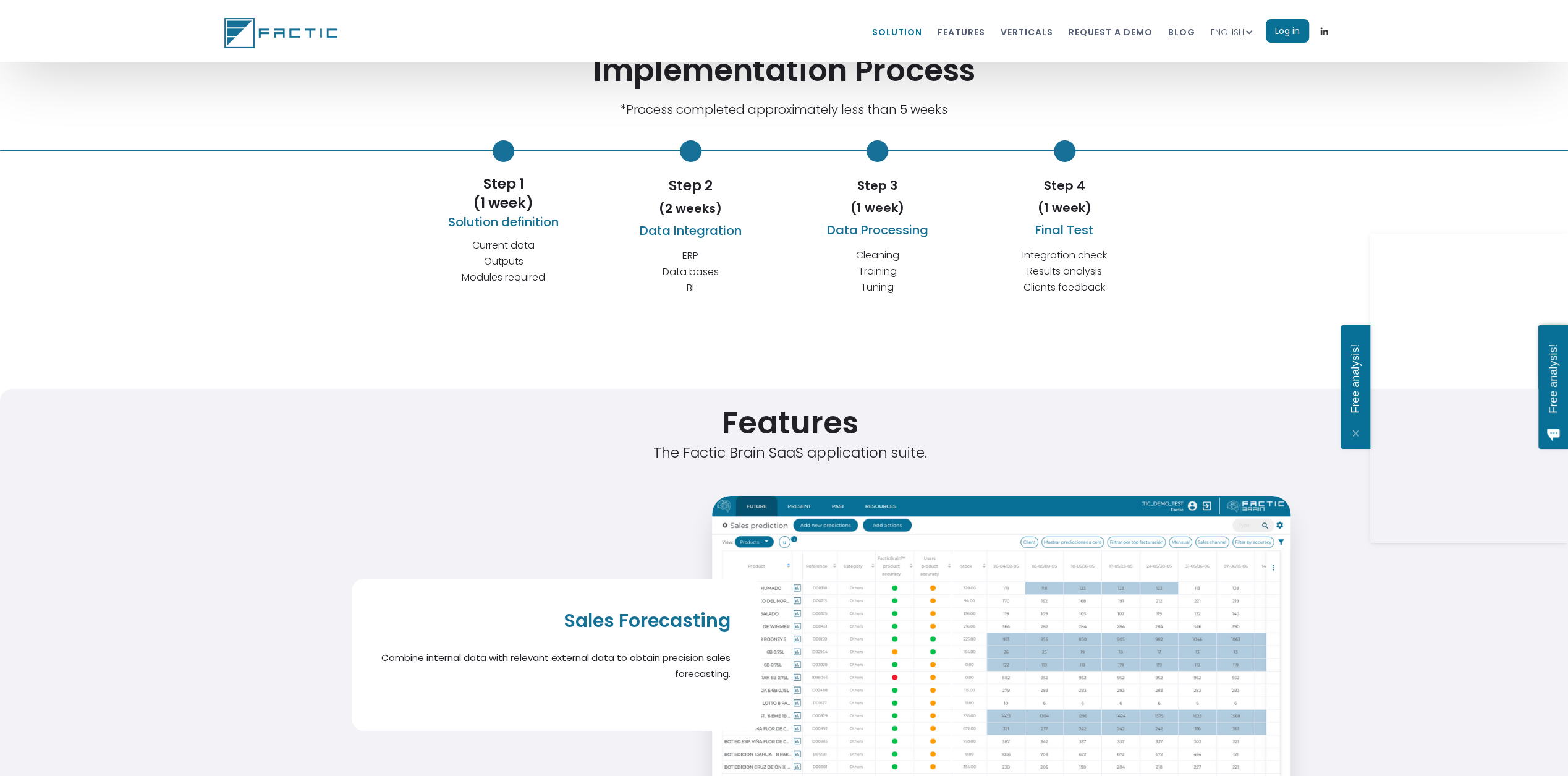
click at [916, 29] on link "Solution" at bounding box center [897, 32] width 50 height 23
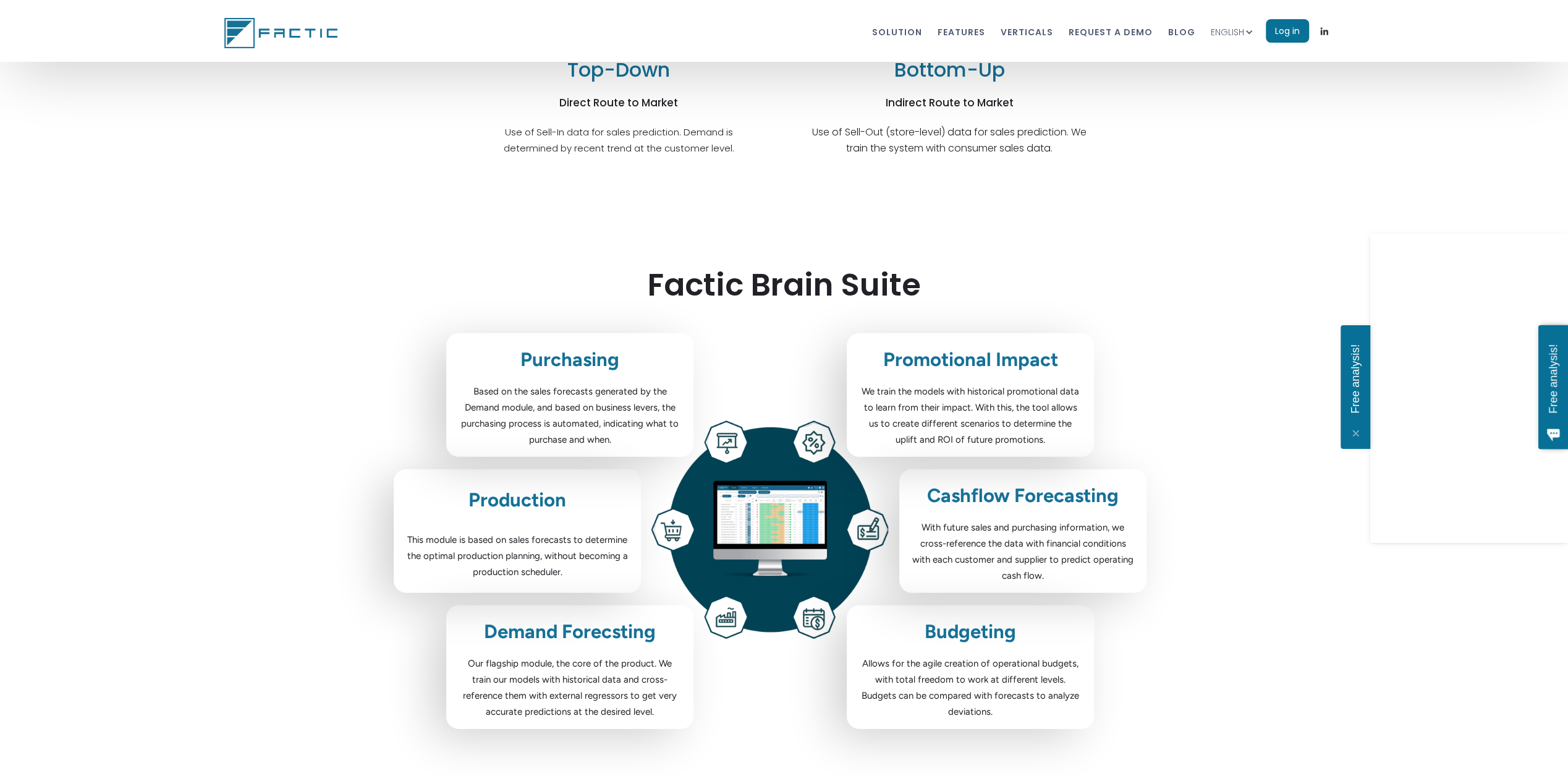
scroll to position [3487, 0]
